Goal: Task Accomplishment & Management: Complete application form

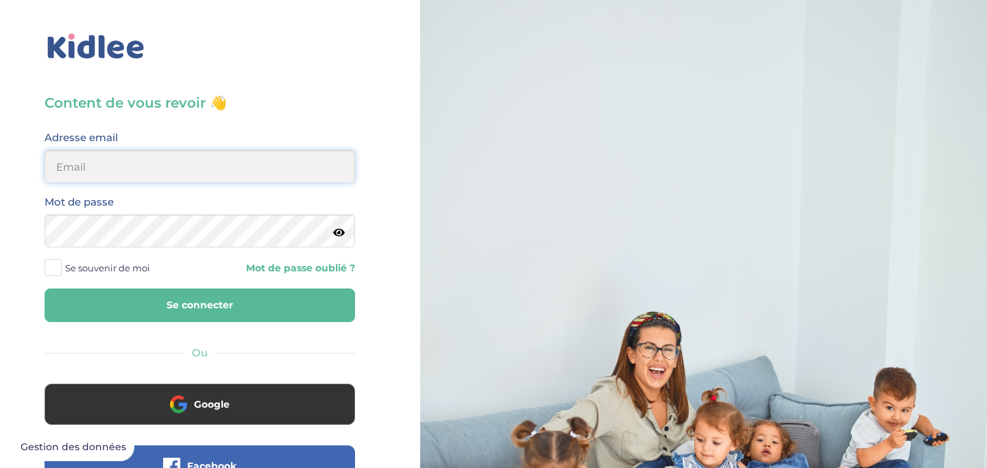
type input "lacombe_marie@hotmail.fr"
click at [182, 175] on input "lacombe_marie@hotmail.fr" at bounding box center [200, 166] width 310 height 33
click at [27, 291] on div "Content de vous revoir 👋 Avant de poursuivre veuillez vérifier que tous les cha…" at bounding box center [200, 327] width 420 height 655
click at [52, 273] on span at bounding box center [53, 267] width 17 height 17
click at [0, 0] on input "Se souvenir de moi" at bounding box center [0, 0] width 0 height 0
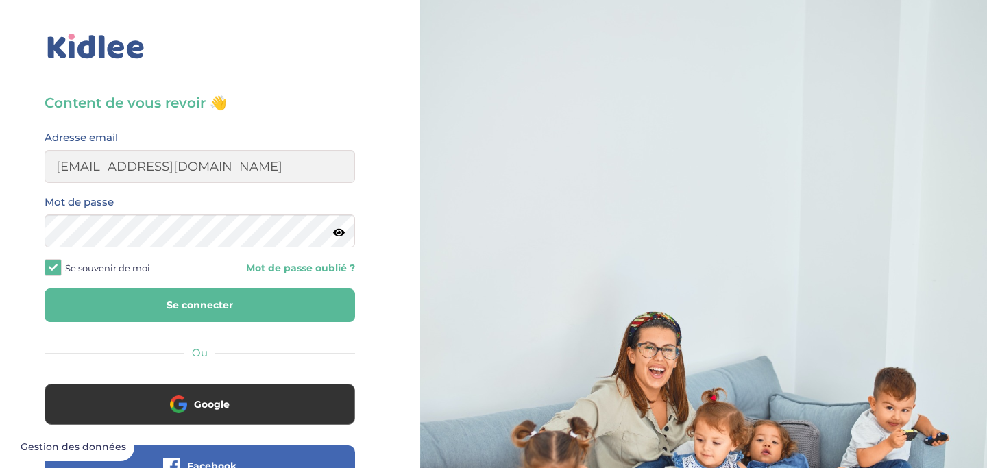
click at [136, 310] on button "Se connecter" at bounding box center [200, 306] width 310 height 34
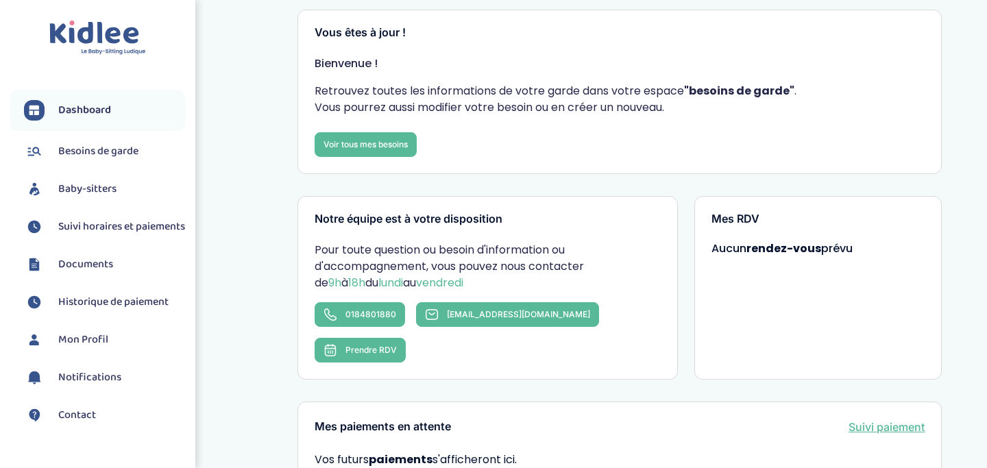
scroll to position [62, 0]
click at [91, 192] on span "Baby-sitters" at bounding box center [87, 189] width 58 height 16
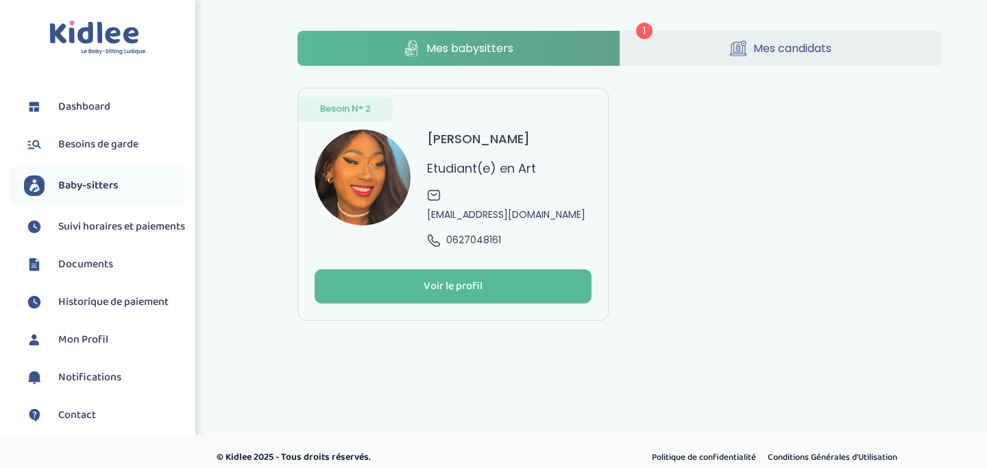
click at [716, 60] on link "Mes candidats" at bounding box center [781, 48] width 322 height 35
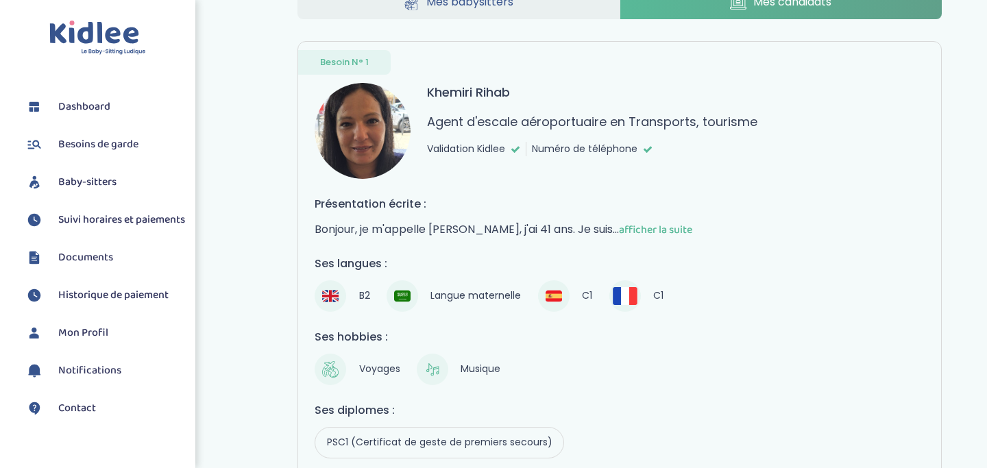
scroll to position [197, 0]
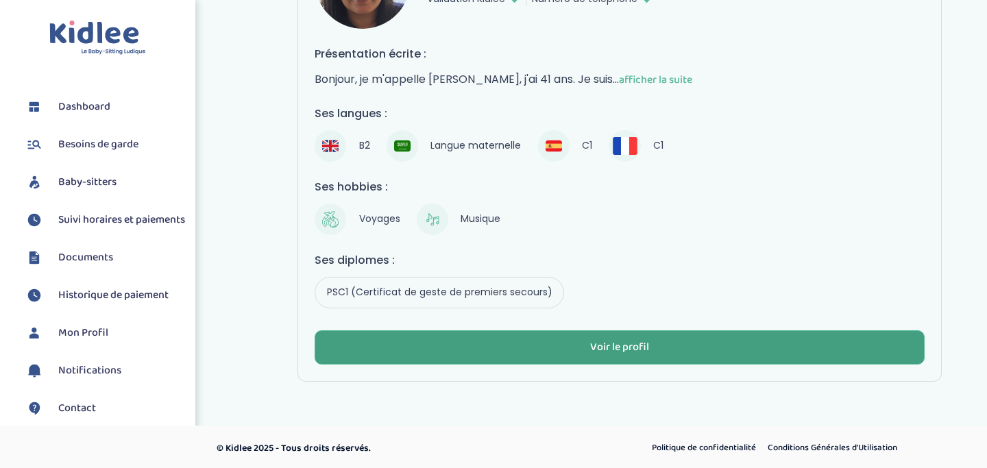
click at [610, 347] on div "Voir le profil" at bounding box center [619, 348] width 59 height 16
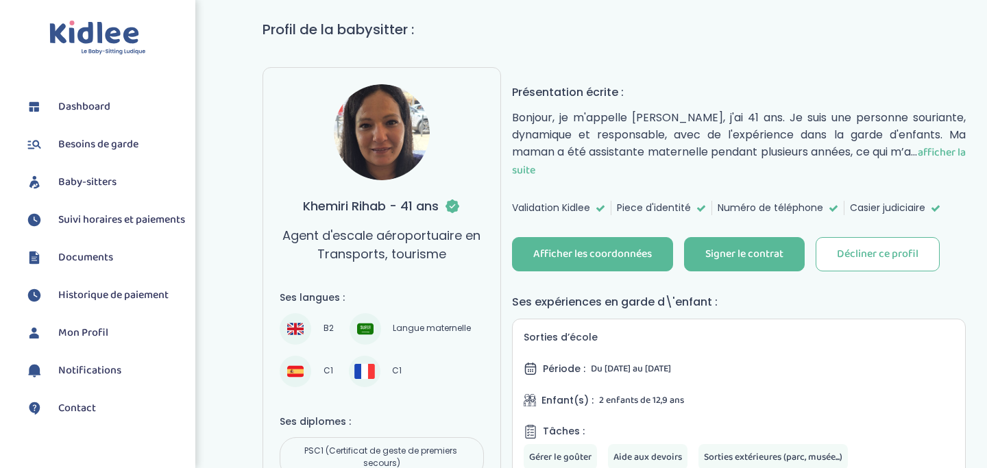
scroll to position [97, 0]
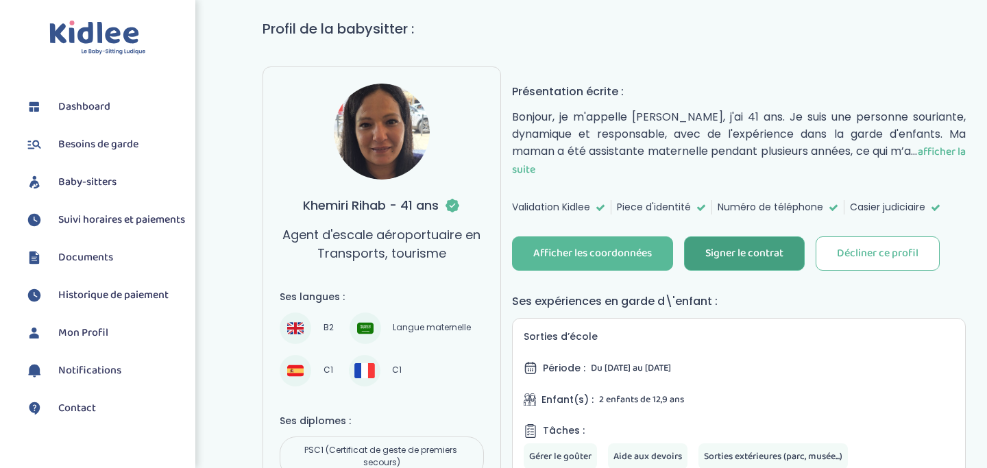
click at [716, 265] on button "Signer le contrat" at bounding box center [744, 253] width 121 height 34
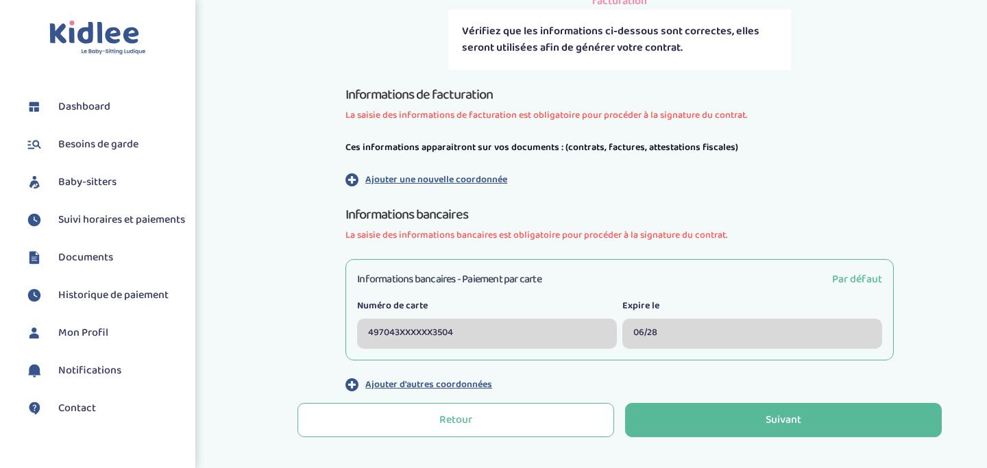
scroll to position [347, 0]
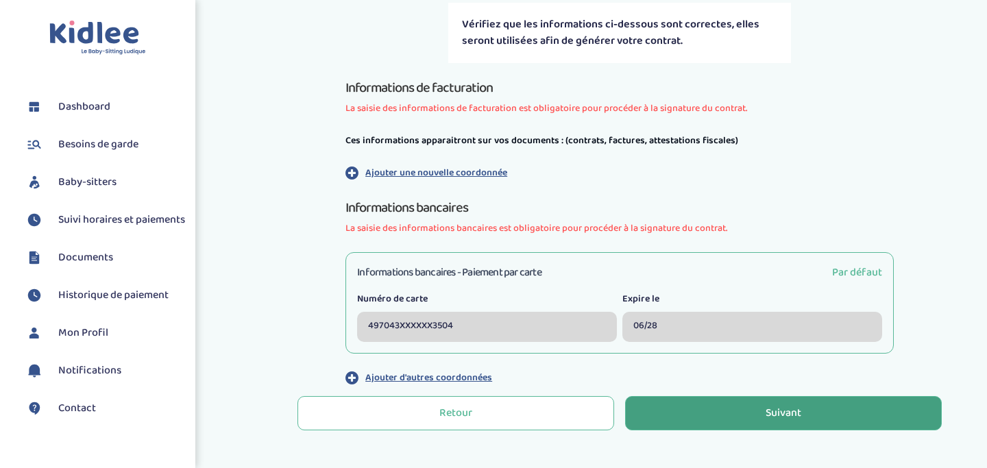
click at [683, 409] on button "Suivant" at bounding box center [783, 413] width 317 height 34
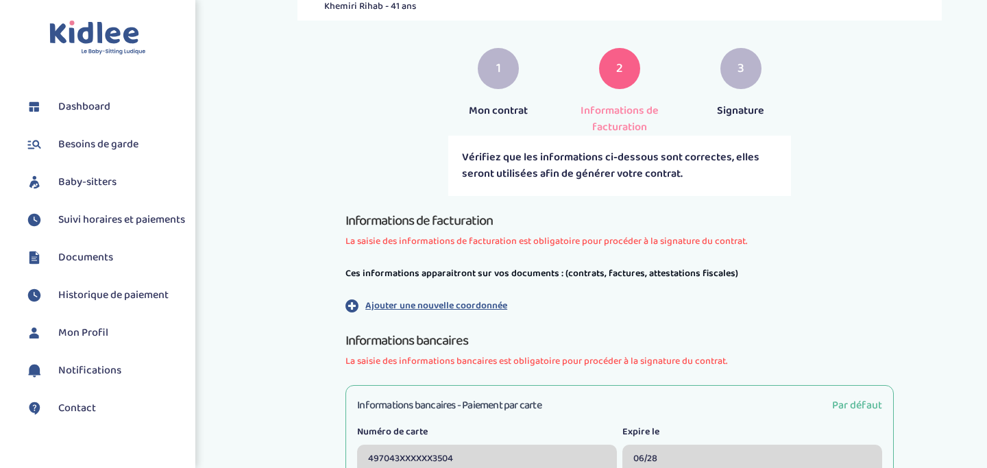
scroll to position [403, 0]
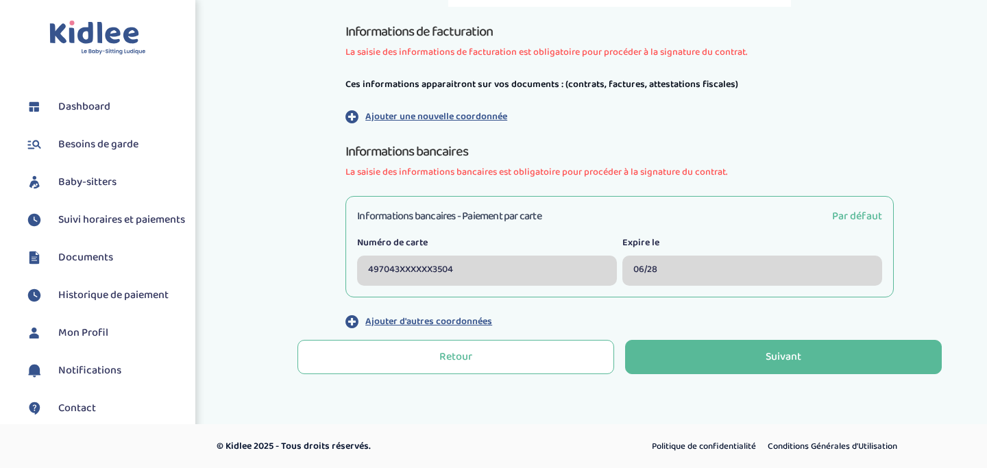
click at [840, 216] on span "Par défaut" at bounding box center [857, 216] width 50 height 17
click at [491, 269] on div "497043XXXXXX3504" at bounding box center [487, 271] width 260 height 30
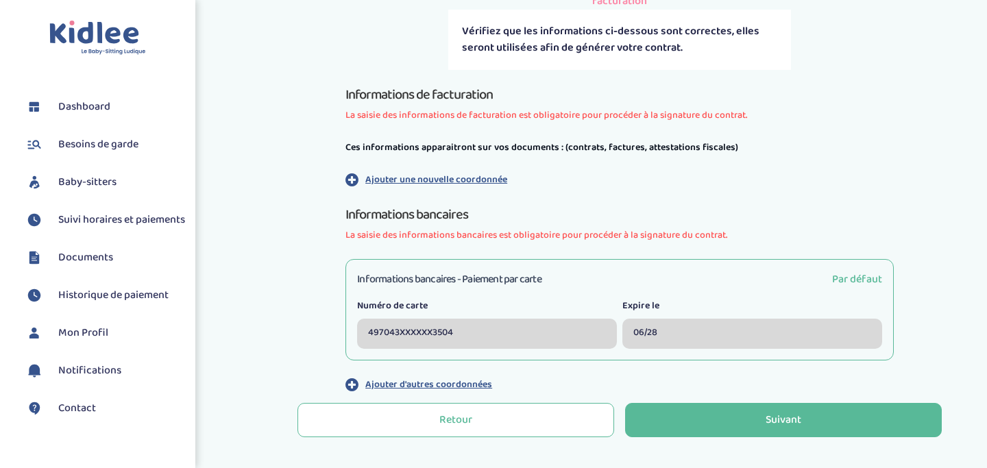
scroll to position [337, 0]
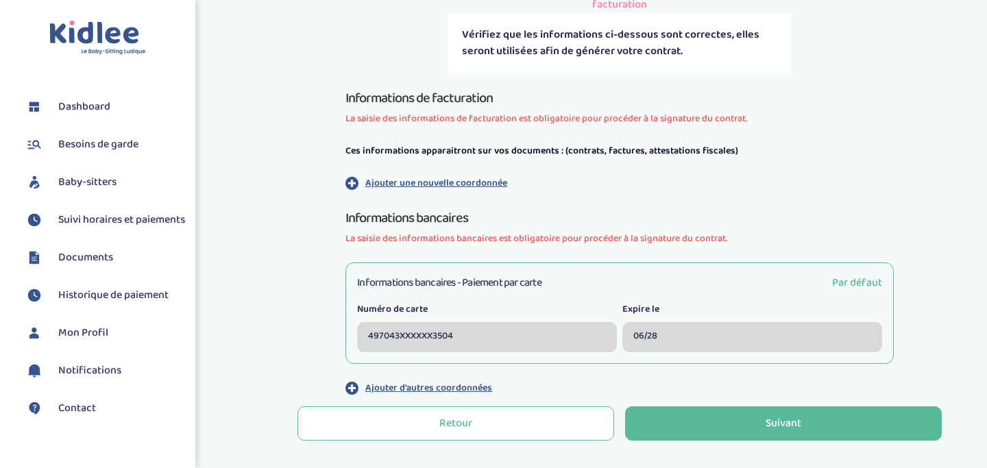
click at [354, 183] on icon "button" at bounding box center [351, 182] width 13 height 15
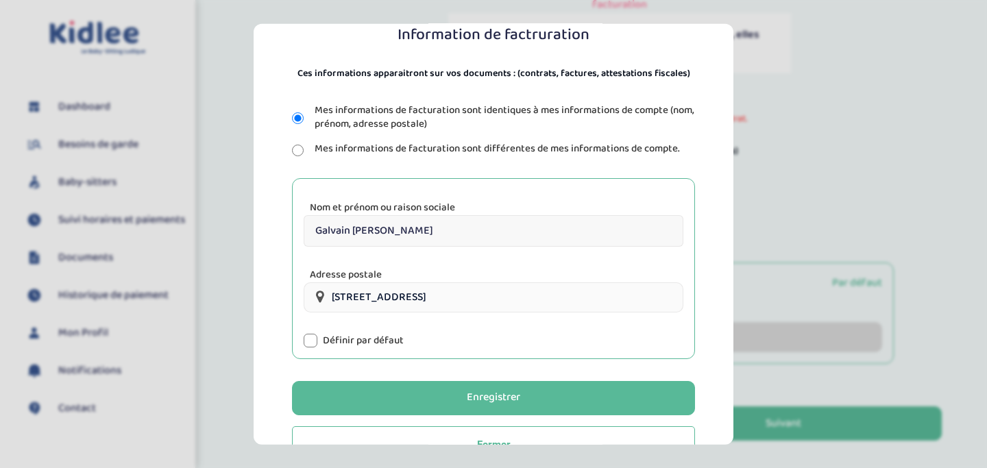
scroll to position [169, 0]
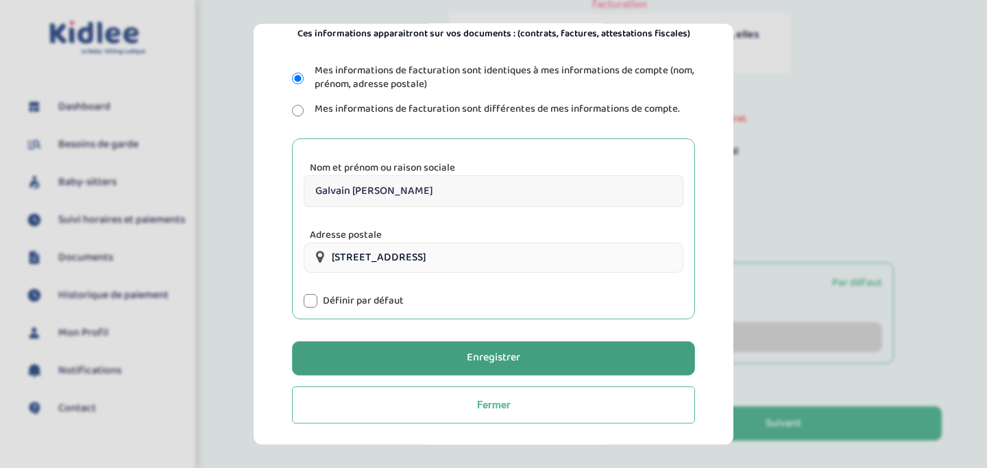
click at [426, 361] on button "Enregistrer" at bounding box center [493, 358] width 403 height 34
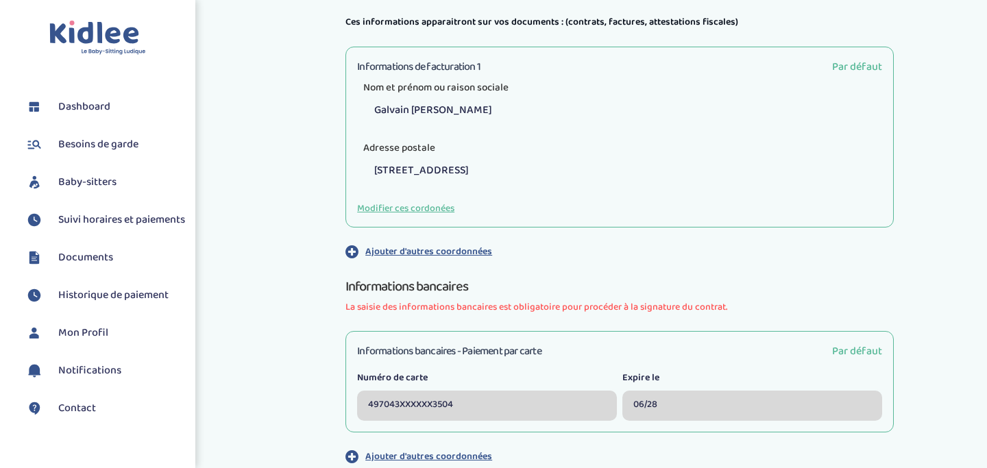
scroll to position [600, 0]
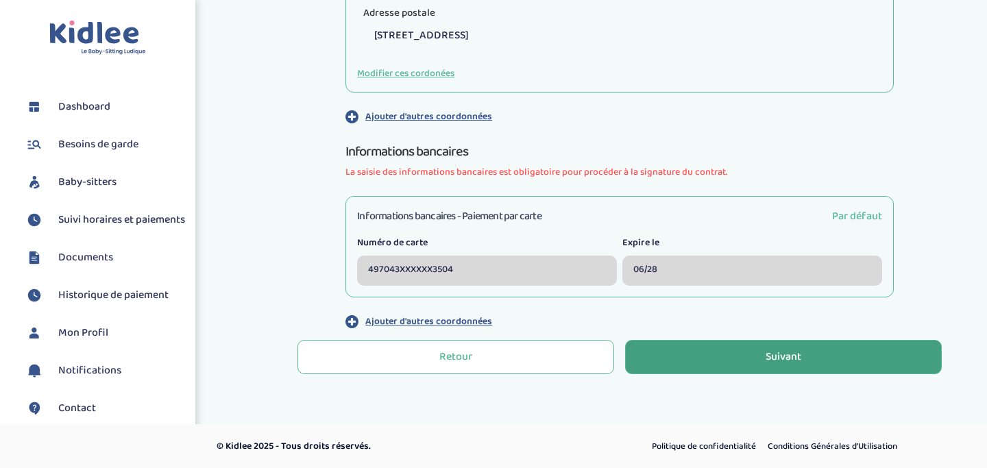
click at [736, 361] on button "Suivant" at bounding box center [783, 357] width 317 height 34
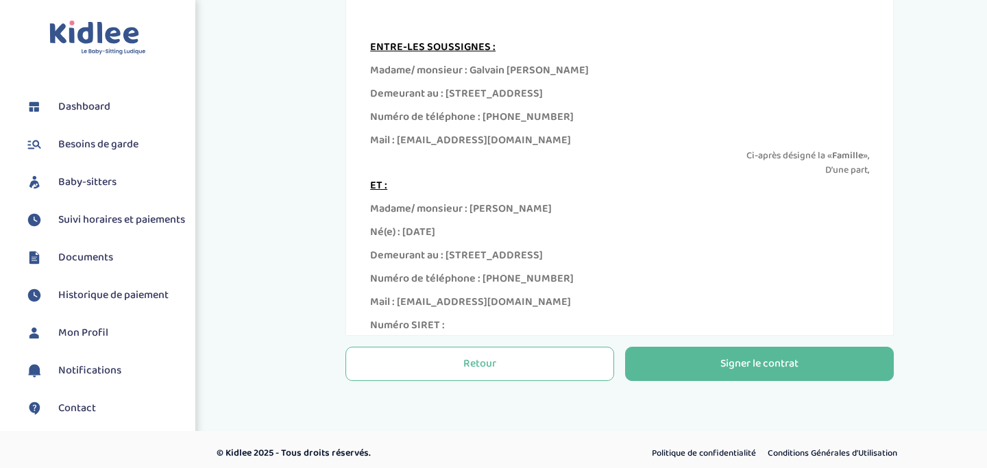
scroll to position [477, 0]
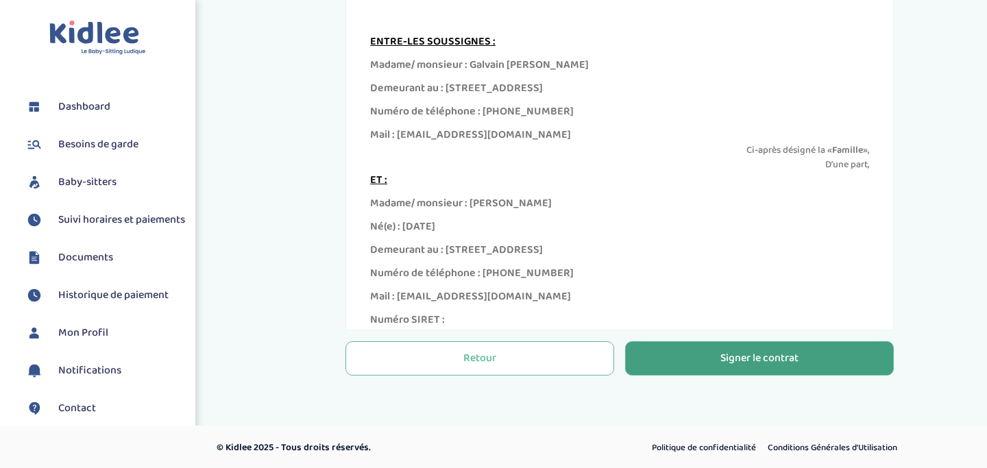
click at [718, 367] on button "Signer le contrat" at bounding box center [759, 358] width 269 height 34
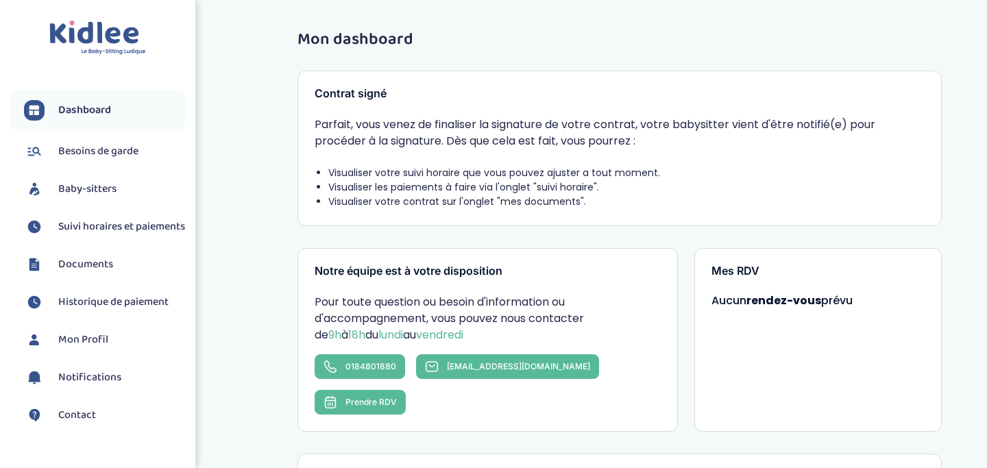
click at [91, 226] on span "Suivi horaires et paiements" at bounding box center [121, 227] width 127 height 16
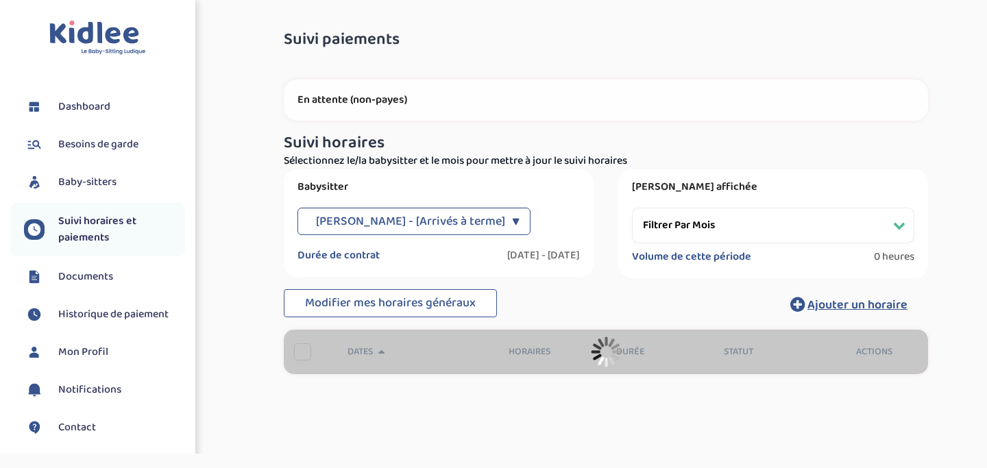
select select "[DATE]"
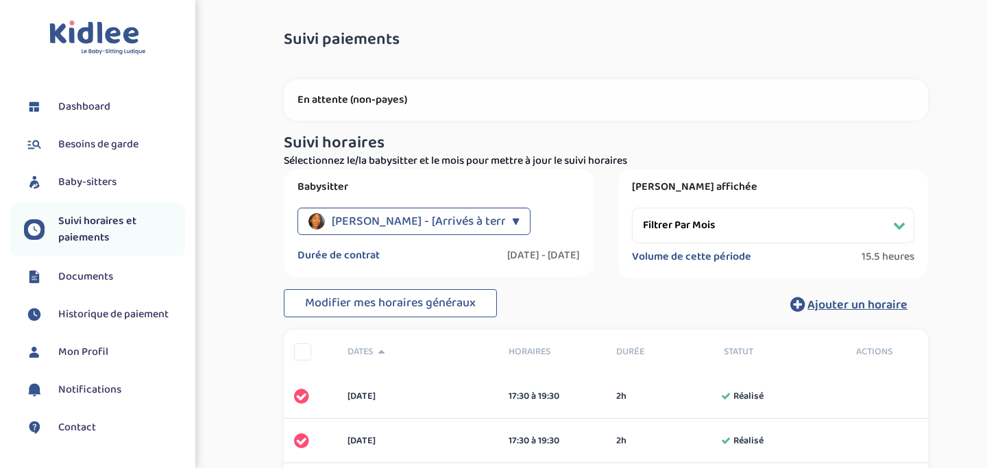
click at [512, 223] on div "▼" at bounding box center [516, 221] width 8 height 27
click at [94, 186] on span "Baby-sitters" at bounding box center [87, 182] width 58 height 16
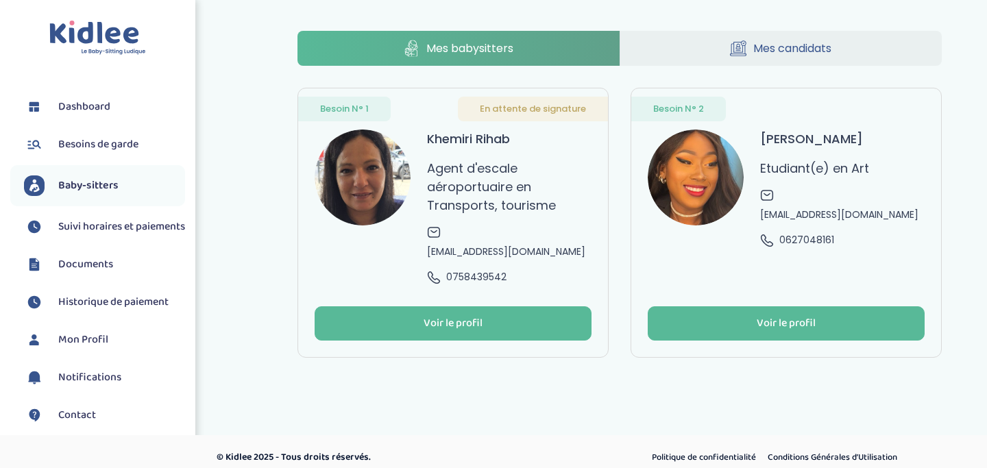
scroll to position [12, 0]
